Goal: Task Accomplishment & Management: Manage account settings

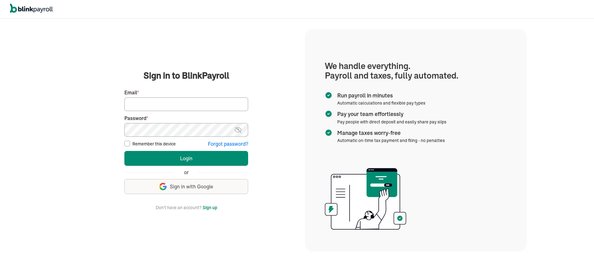
click at [159, 103] on input "Email *" at bounding box center [186, 105] width 124 height 14
type input "actech777@yahoo.com"
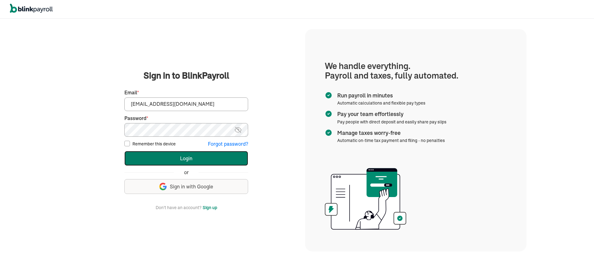
click at [172, 158] on button "Login" at bounding box center [186, 158] width 124 height 15
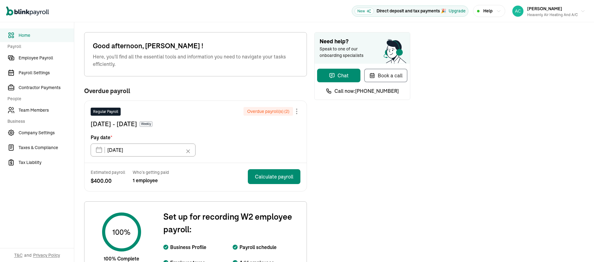
click at [294, 115] on div at bounding box center [296, 111] width 7 height 7
click at [265, 129] on span "Skip this payroll" at bounding box center [255, 126] width 36 height 6
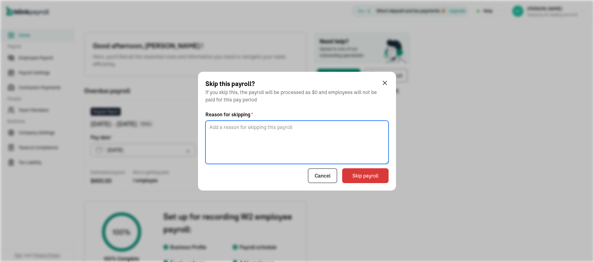
click at [240, 135] on textarea at bounding box center [297, 142] width 183 height 43
type textarea "did not work"
click at [361, 178] on button "Skip payroll" at bounding box center [365, 175] width 46 height 15
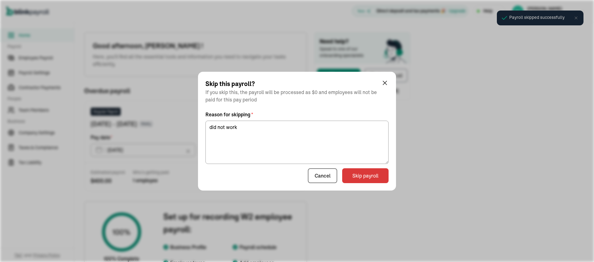
type input "10/10/2025"
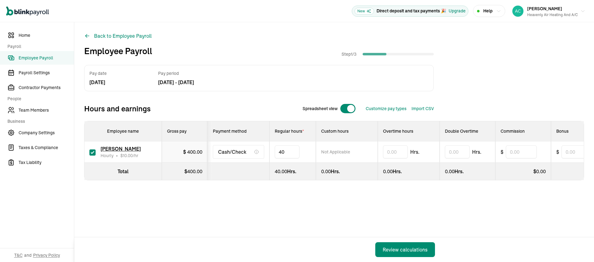
type input "4"
type input "21"
click at [394, 249] on div "Review calculations" at bounding box center [405, 249] width 45 height 7
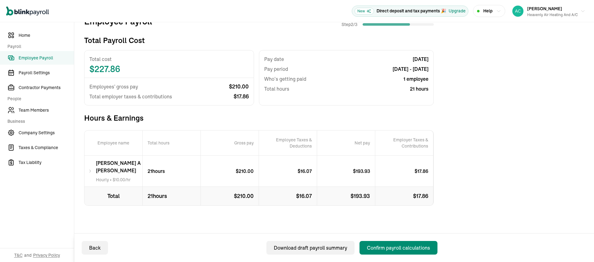
scroll to position [89, 0]
click at [378, 248] on div "Confirm payroll calculations" at bounding box center [398, 247] width 63 height 7
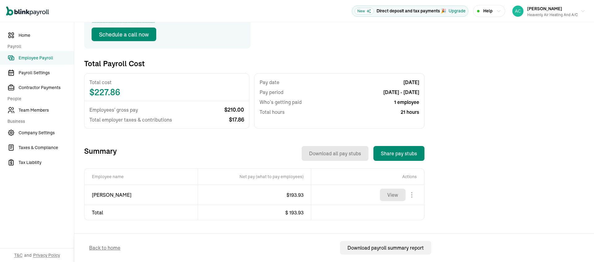
scroll to position [149, 0]
click at [400, 189] on button "View" at bounding box center [393, 195] width 26 height 12
click at [539, 13] on div "Heavenly air Heating and a/c" at bounding box center [553, 15] width 51 height 6
click at [539, 12] on div "Heavenly air Heating and a/c" at bounding box center [553, 15] width 51 height 6
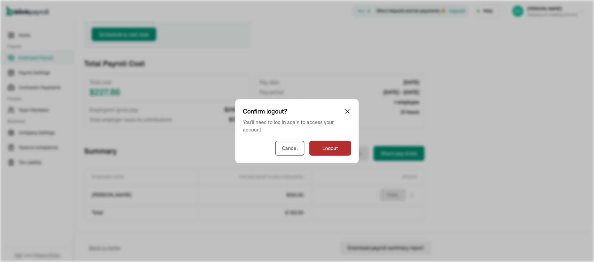
click at [332, 150] on div "Summary Download all pay stubs Share pay stubs Nathaniel Thornton Hourly $ 10 /…" at bounding box center [254, 199] width 341 height 106
